Goal: Navigation & Orientation: Find specific page/section

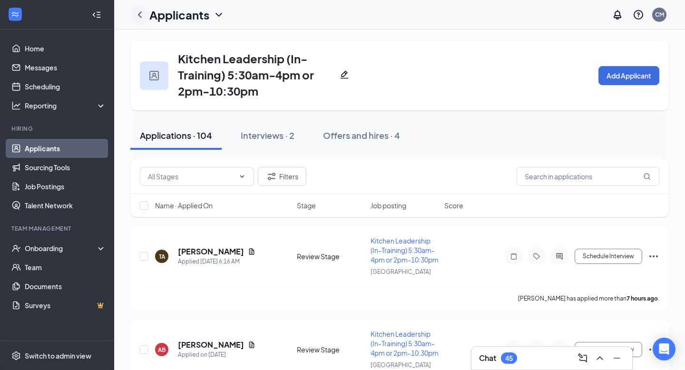
click at [139, 12] on icon "ChevronLeft" at bounding box center [140, 14] width 4 height 6
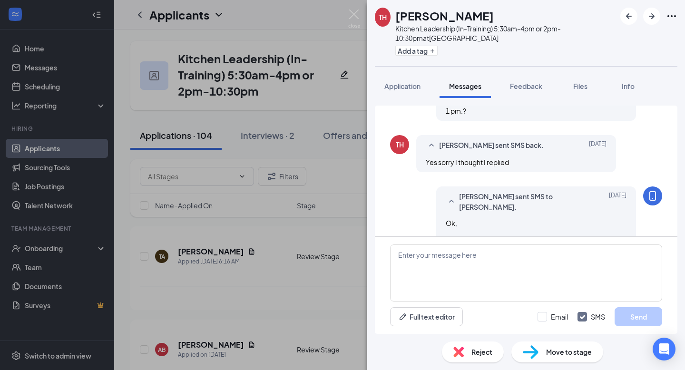
scroll to position [388, 0]
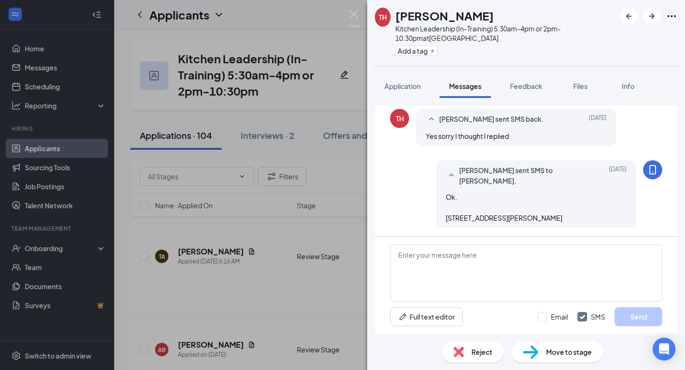
click at [143, 15] on div "TH Taylor Harvey Kitchen Leadership (In-Training) 5:30am-4pm or 2pm-10:30pm at …" at bounding box center [342, 185] width 685 height 370
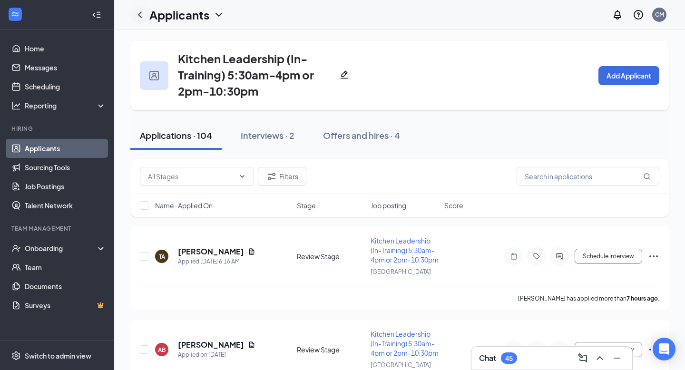
click at [143, 16] on icon "ChevronLeft" at bounding box center [139, 14] width 11 height 11
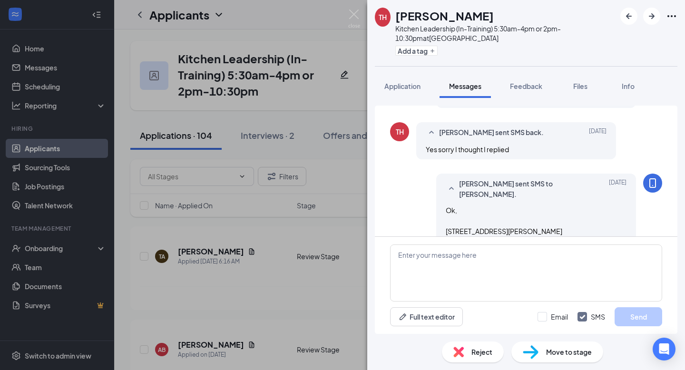
scroll to position [389, 0]
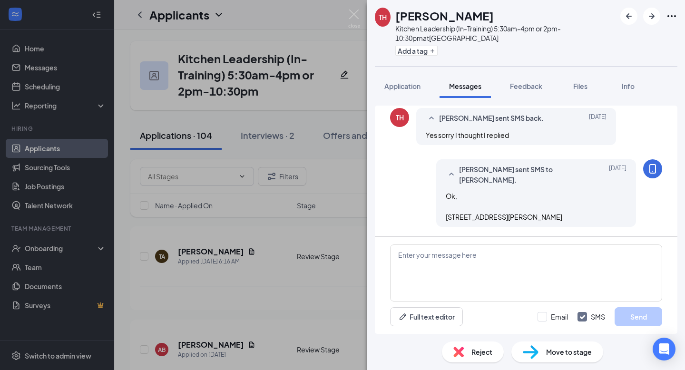
click at [140, 17] on div "TH Taylor Harvey Kitchen Leadership (In-Training) 5:30am-4pm or 2pm-10:30pm at …" at bounding box center [342, 185] width 685 height 370
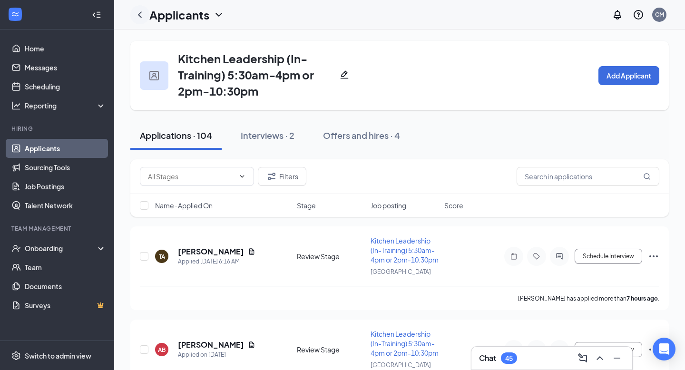
click at [144, 16] on icon "ChevronLeft" at bounding box center [139, 14] width 11 height 11
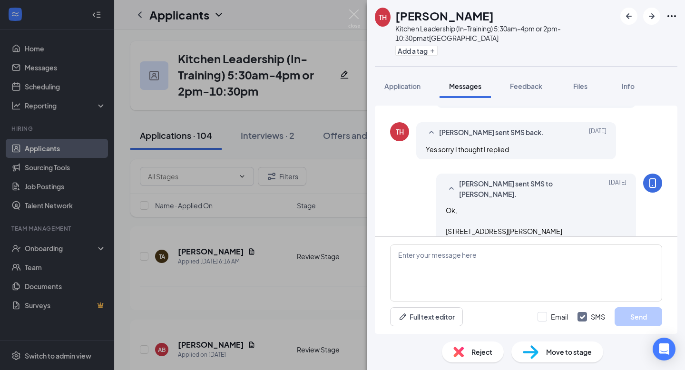
scroll to position [389, 0]
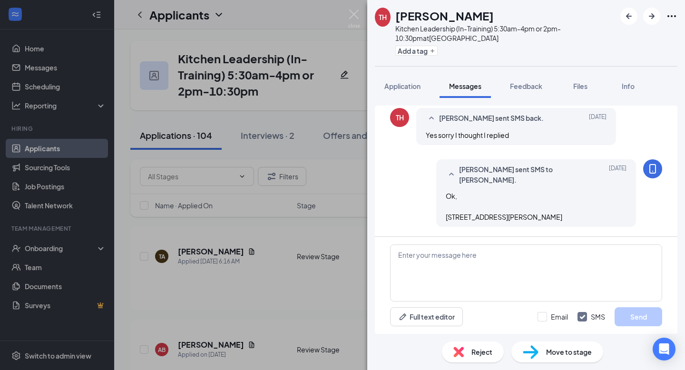
click at [196, 51] on div "TH Taylor Harvey Kitchen Leadership (In-Training) 5:30am-4pm or 2pm-10:30pm at …" at bounding box center [342, 185] width 685 height 370
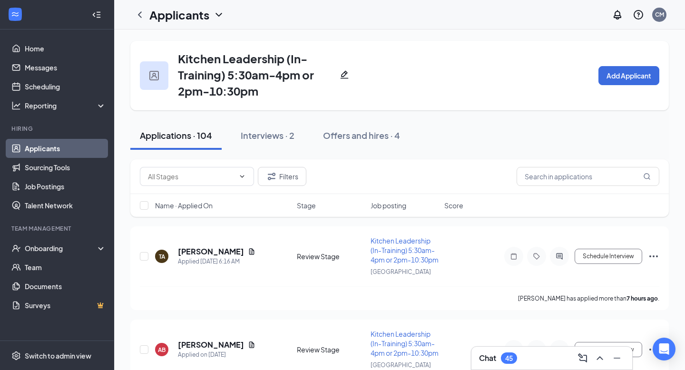
click at [77, 147] on link "Applicants" at bounding box center [65, 148] width 81 height 19
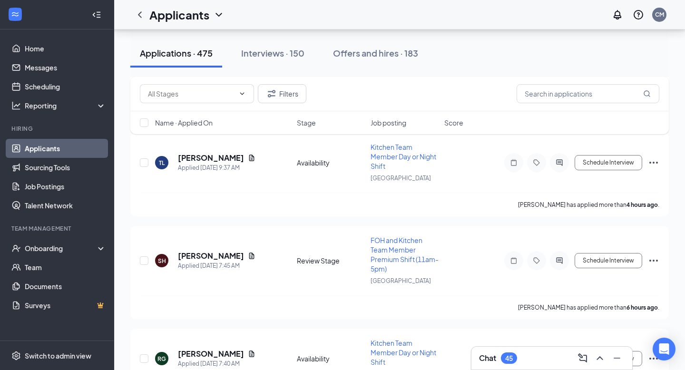
scroll to position [345, 0]
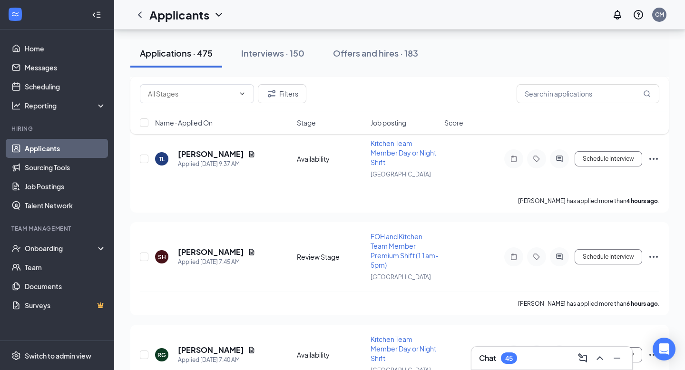
click at [491, 351] on div "Chat 45" at bounding box center [552, 358] width 146 height 15
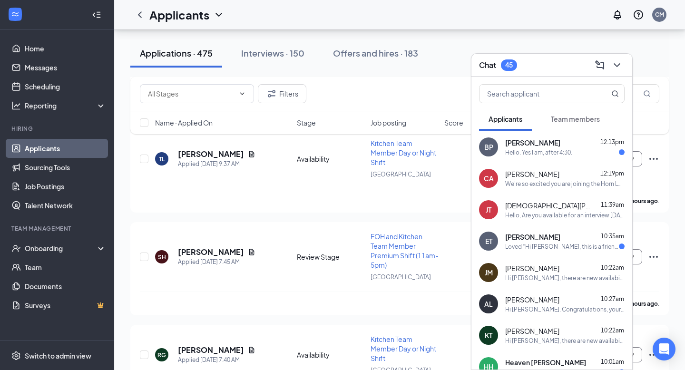
click at [517, 69] on div "Chat 45" at bounding box center [498, 64] width 38 height 11
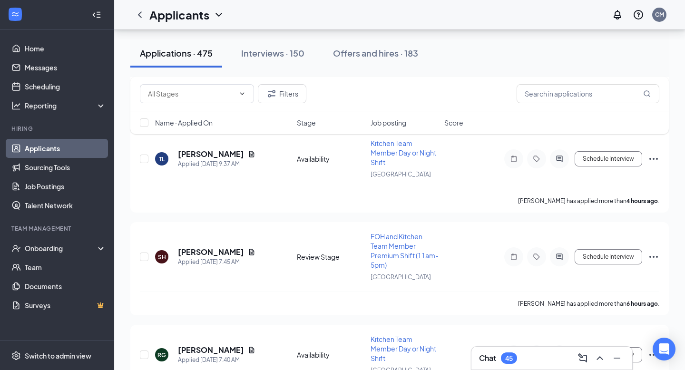
click at [495, 357] on h3 "Chat" at bounding box center [487, 358] width 17 height 10
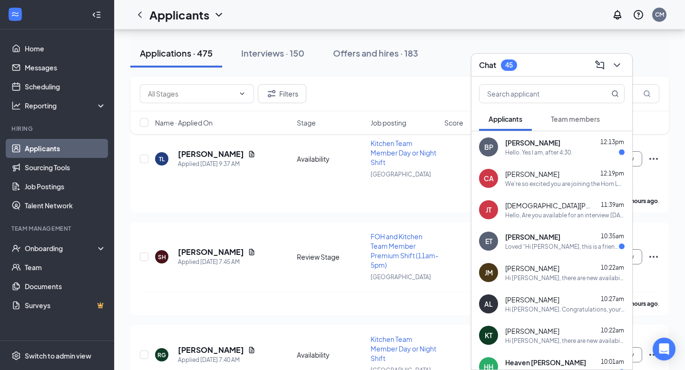
click at [515, 58] on div "Chat 45" at bounding box center [552, 65] width 146 height 15
